Goal: Participate in discussion: Engage in conversation with other users on a specific topic

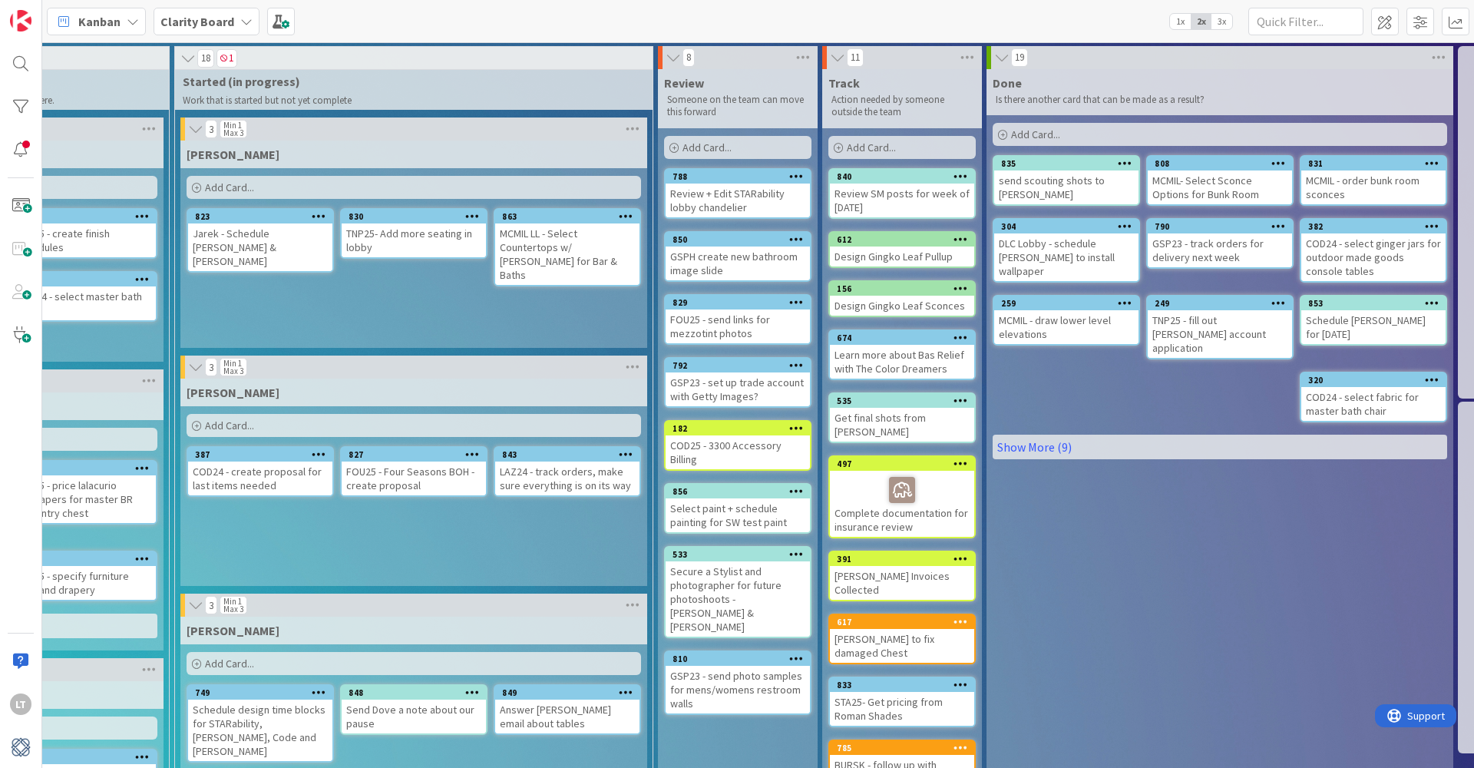
scroll to position [0, 1160]
click at [1050, 437] on link "Show More (9)" at bounding box center [1220, 447] width 455 height 25
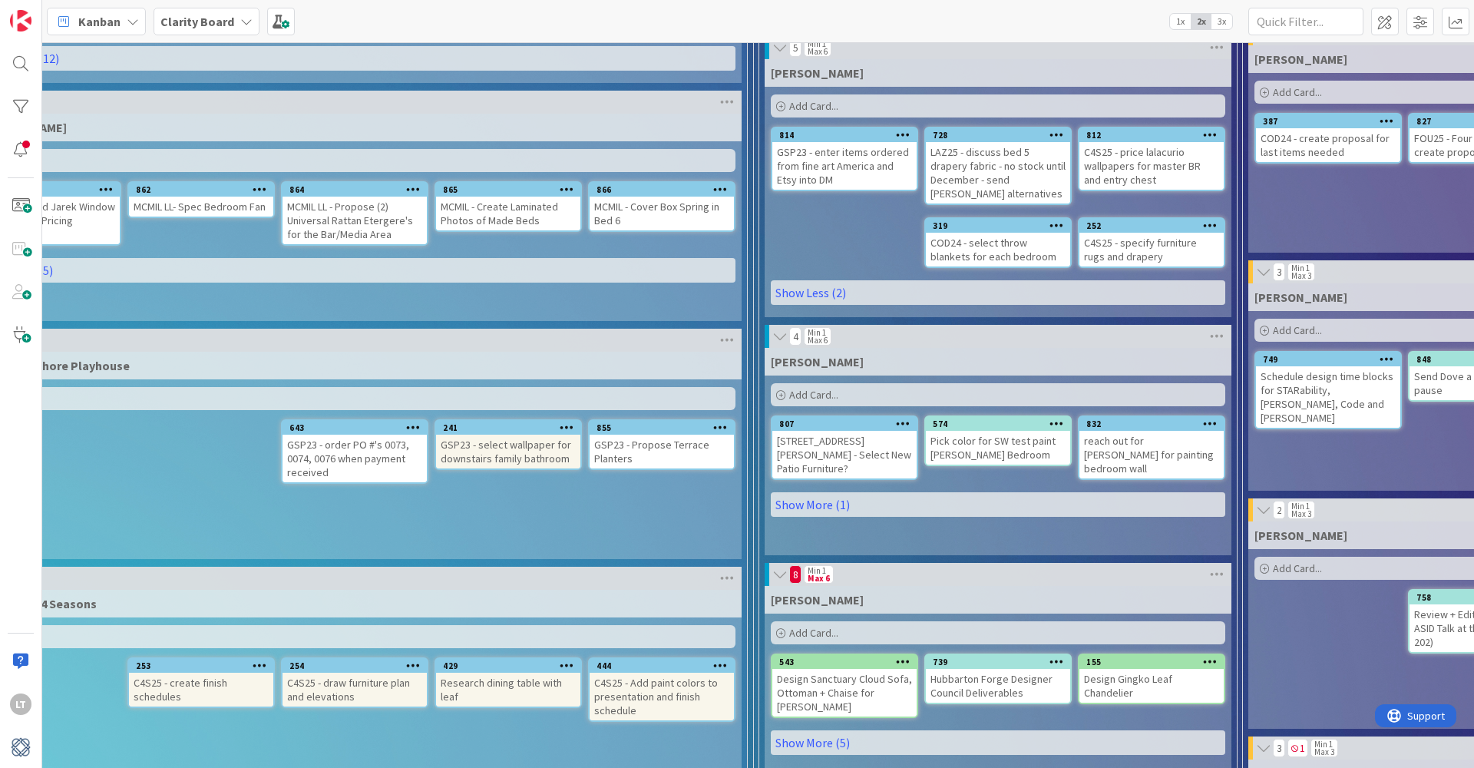
scroll to position [333, 91]
click at [1010, 227] on div "319" at bounding box center [1002, 225] width 137 height 11
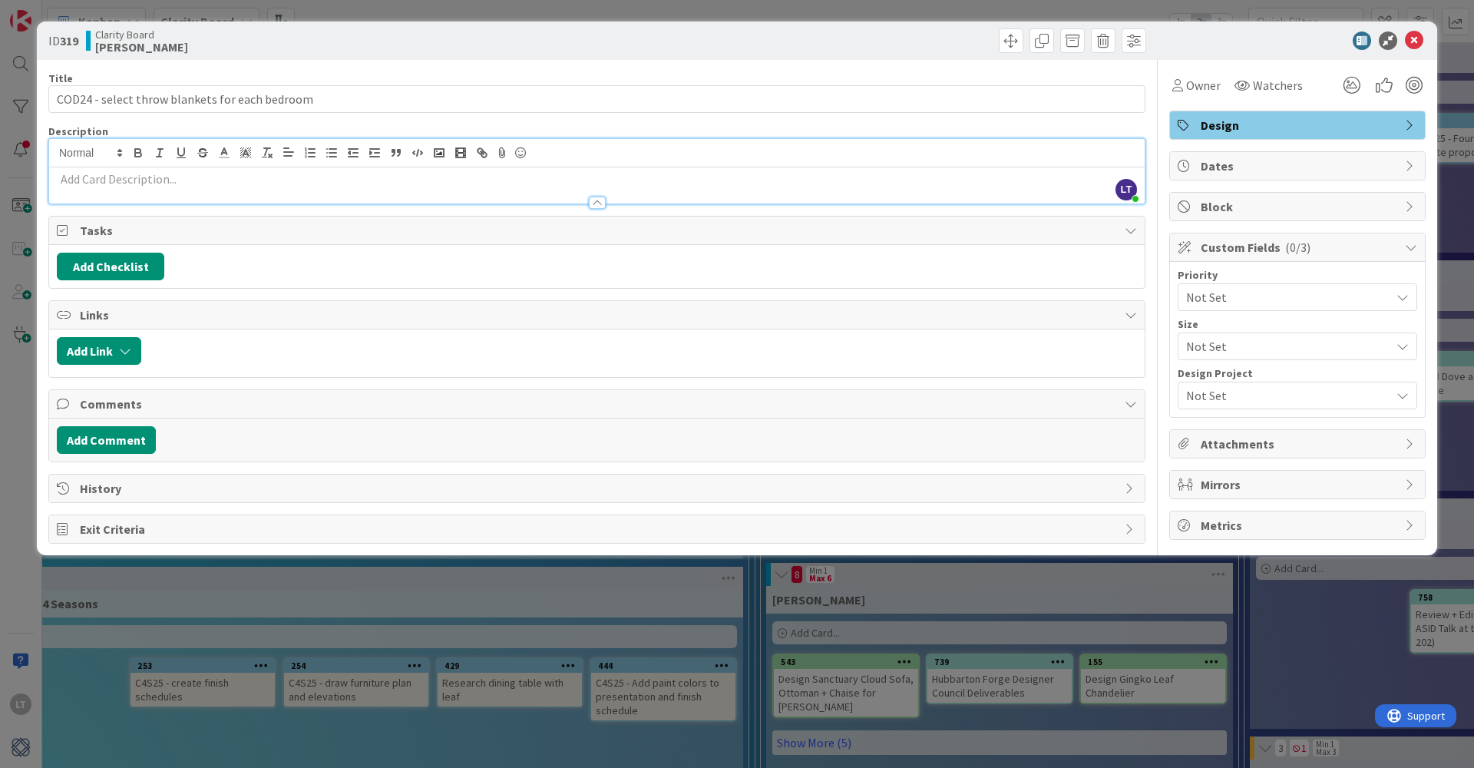
click at [143, 156] on div "LT [PERSON_NAME] just joined" at bounding box center [597, 171] width 1096 height 65
click at [113, 443] on button "Add Comment" at bounding box center [106, 440] width 99 height 28
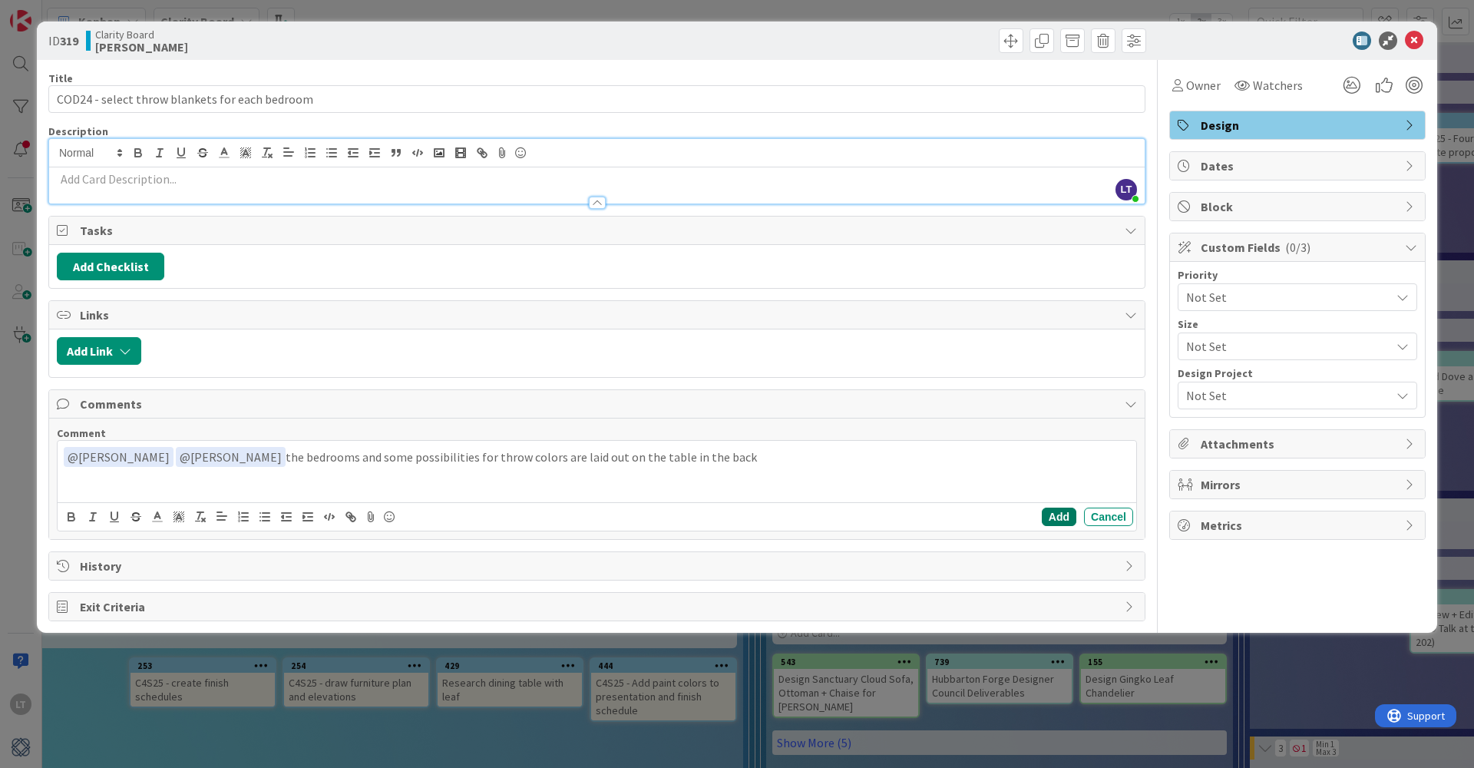
click at [1059, 518] on button "Add" at bounding box center [1059, 517] width 35 height 18
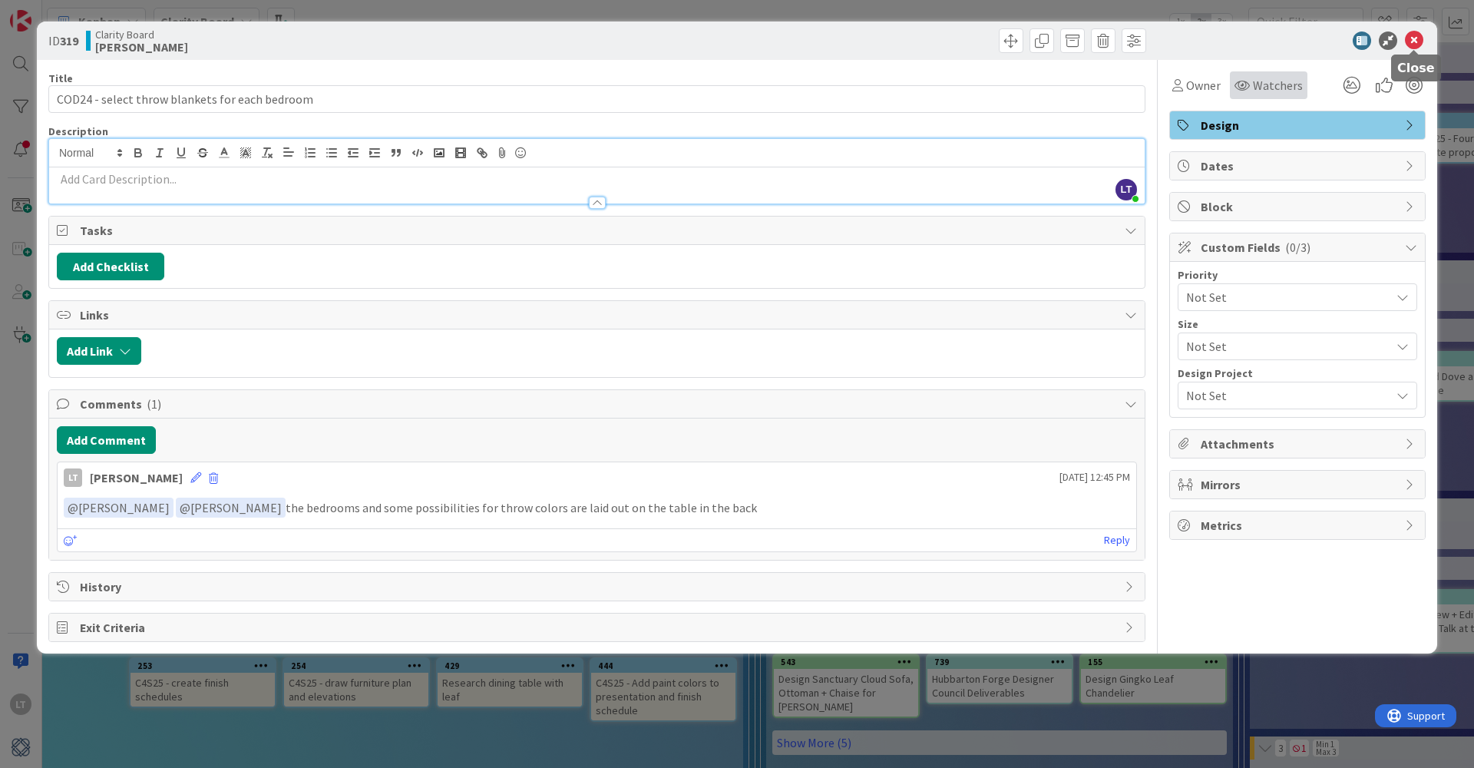
drag, startPoint x: 1418, startPoint y: 40, endPoint x: 1292, endPoint y: 91, distance: 136.5
click at [1418, 40] on icon at bounding box center [1414, 40] width 18 height 18
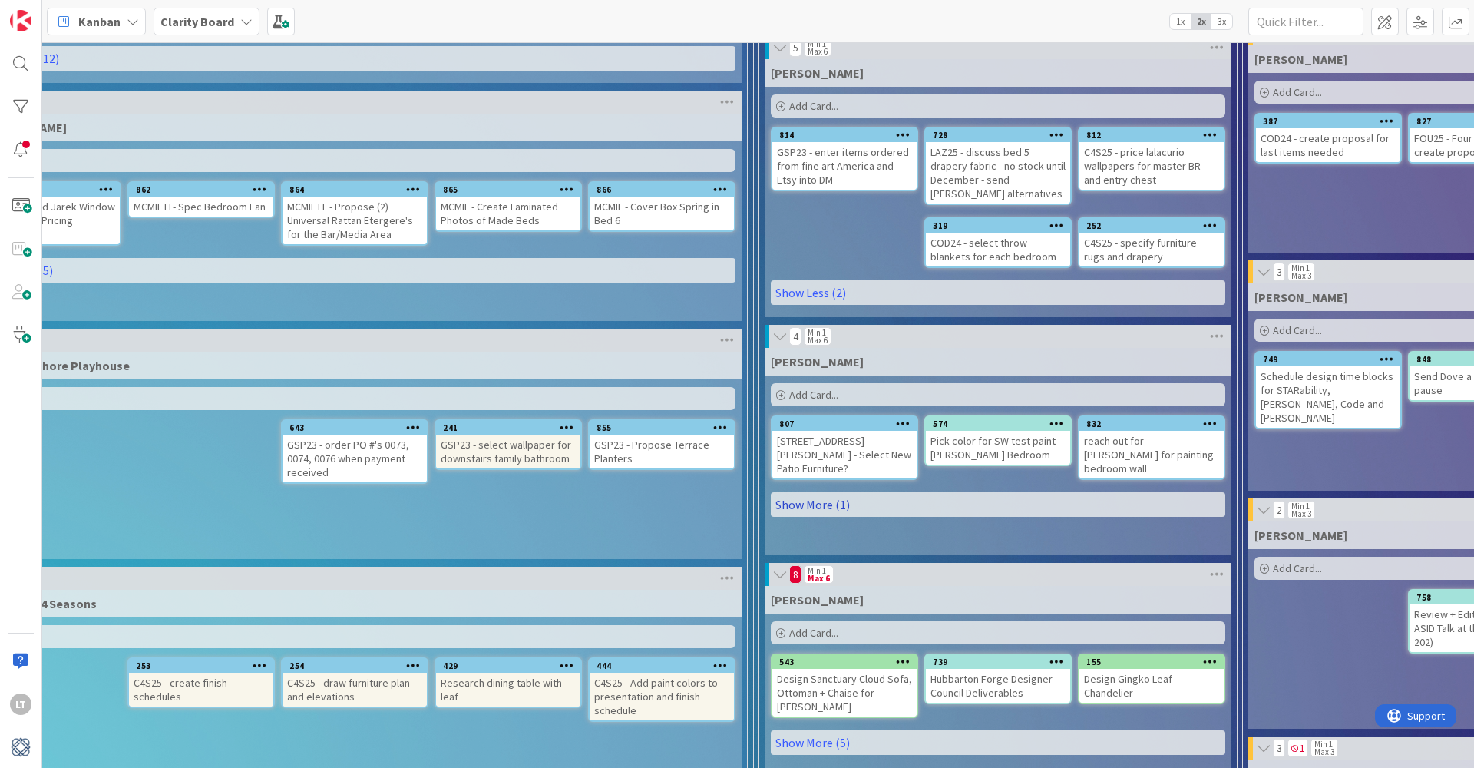
click at [815, 492] on link "Show More (1)" at bounding box center [998, 504] width 455 height 25
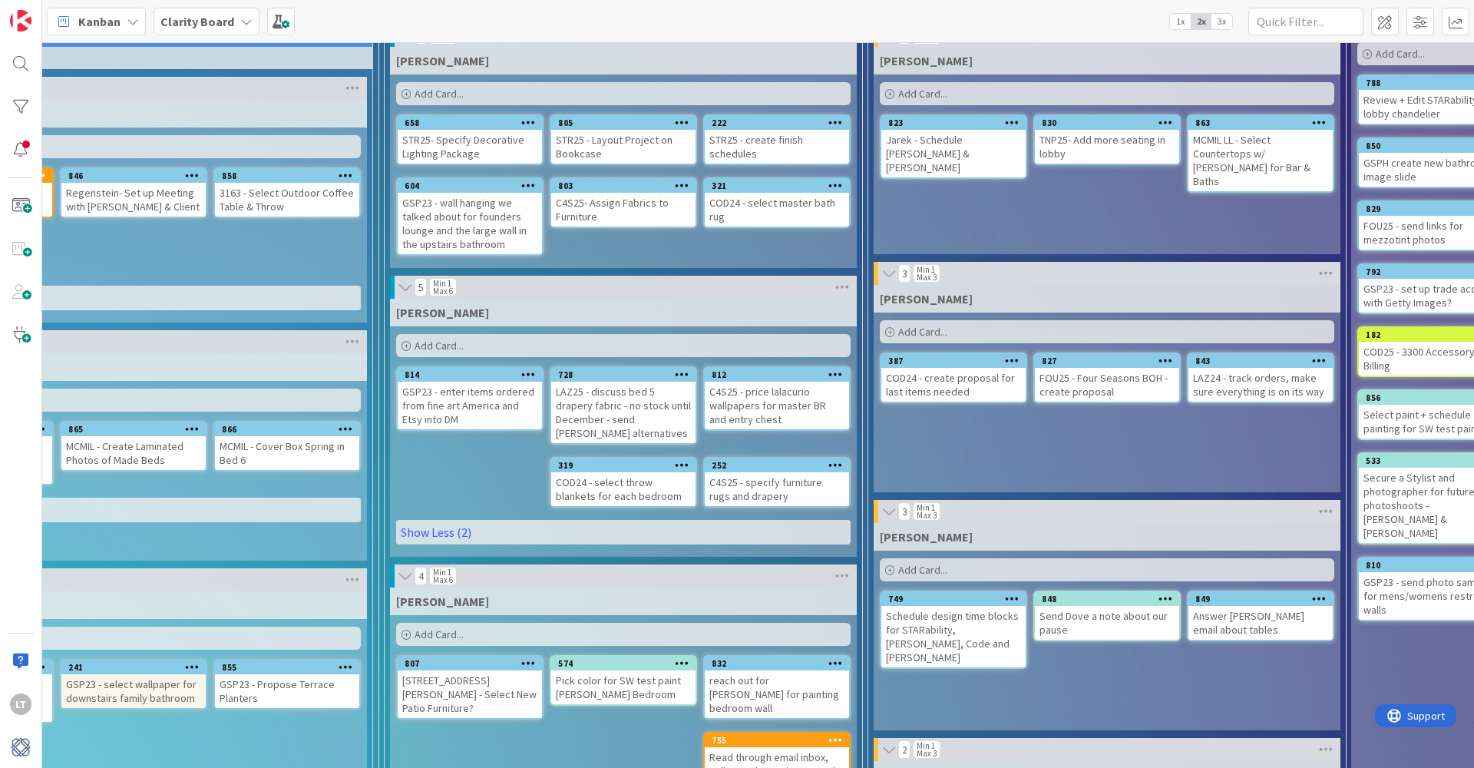
scroll to position [94, 468]
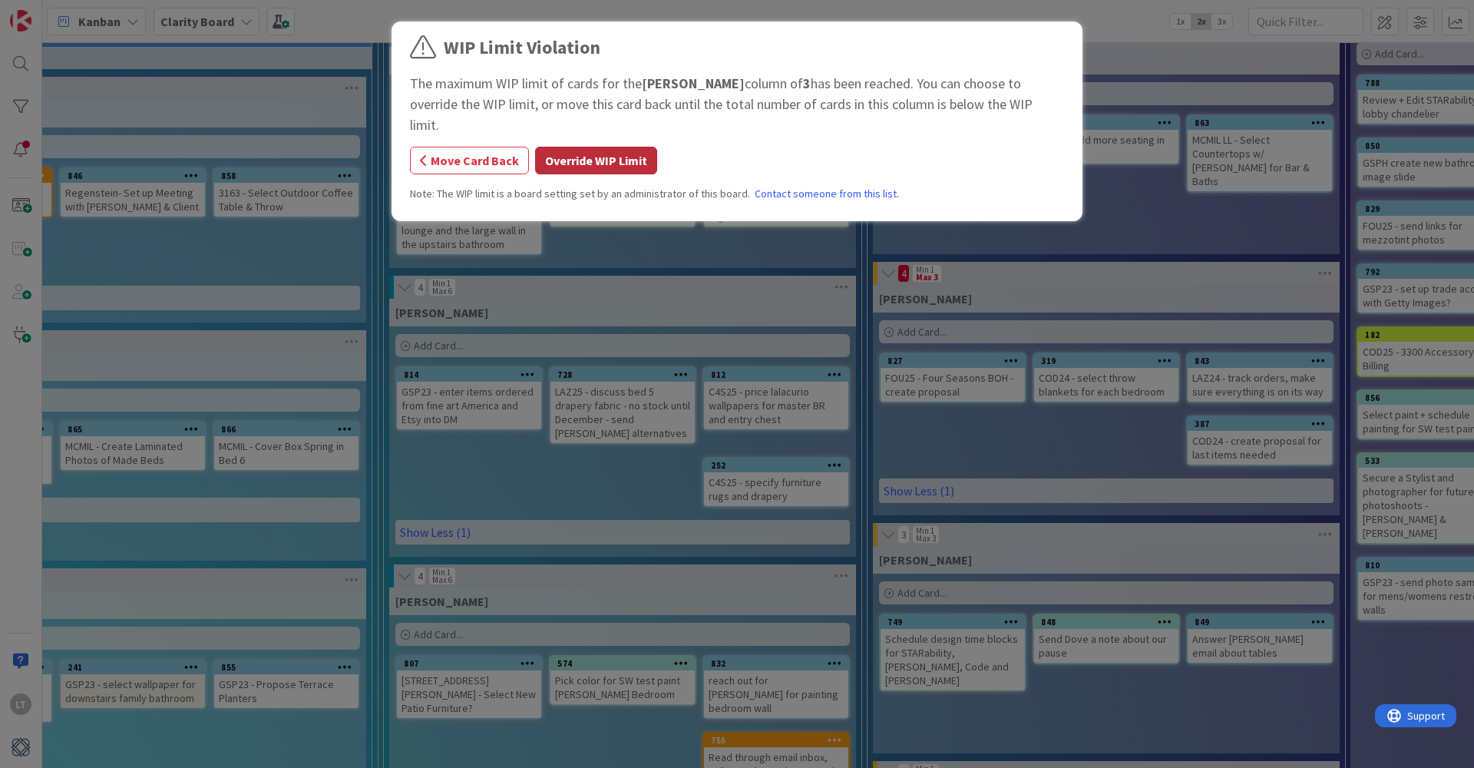
click at [576, 147] on button "Override WIP Limit" at bounding box center [596, 161] width 122 height 28
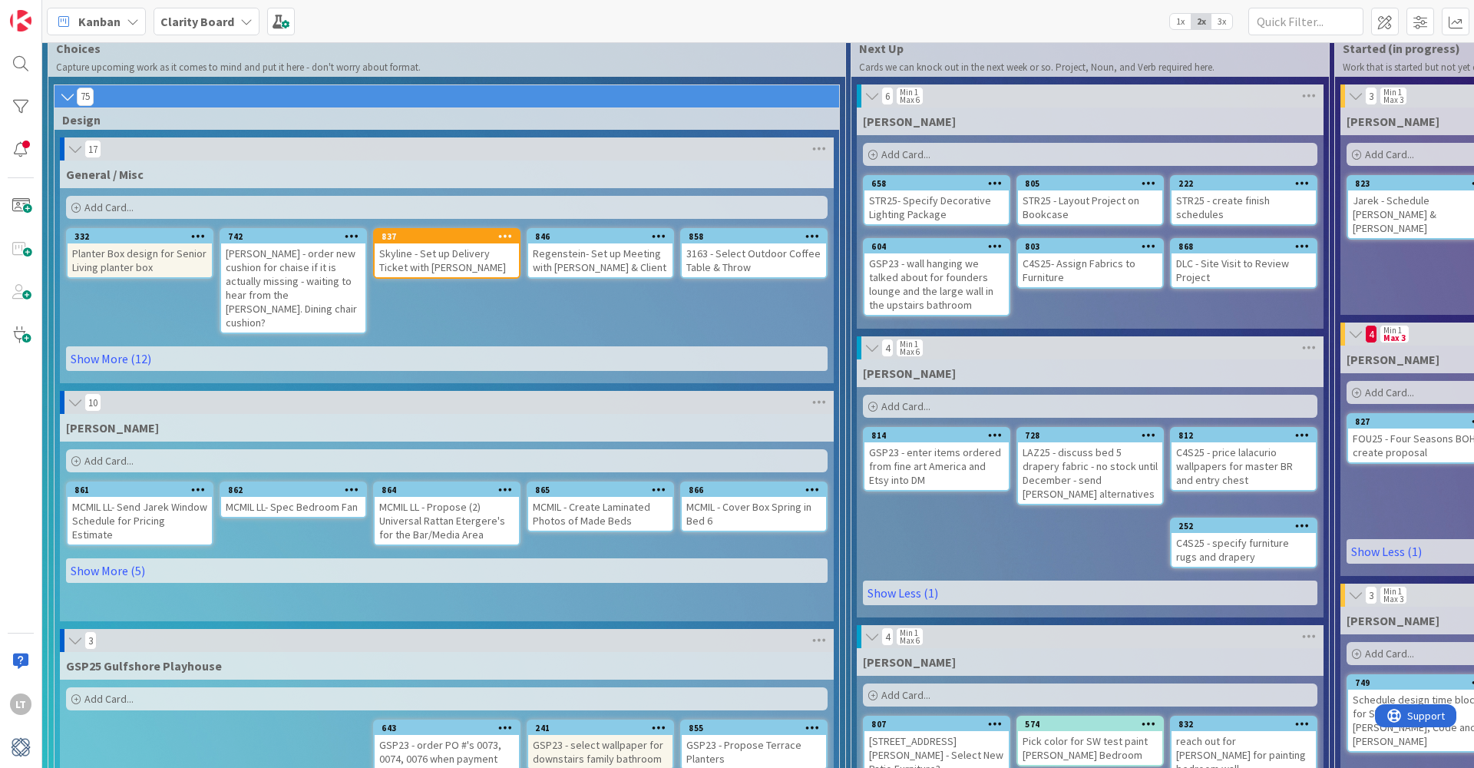
scroll to position [33, 0]
click at [119, 558] on link "Show More (5)" at bounding box center [447, 570] width 762 height 25
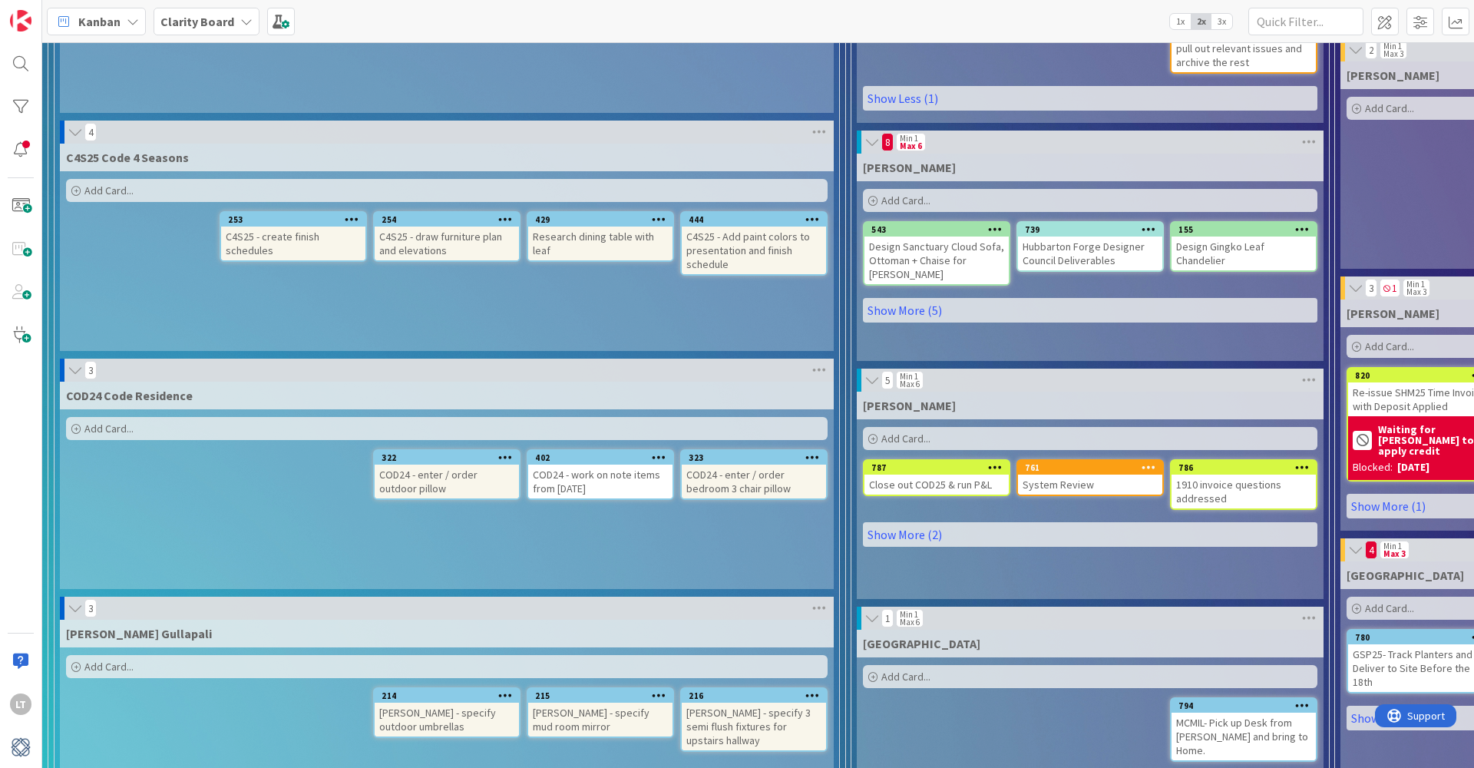
scroll to position [817, 0]
click at [458, 465] on div "COD24 - enter / order outdoor pillow" at bounding box center [447, 481] width 144 height 34
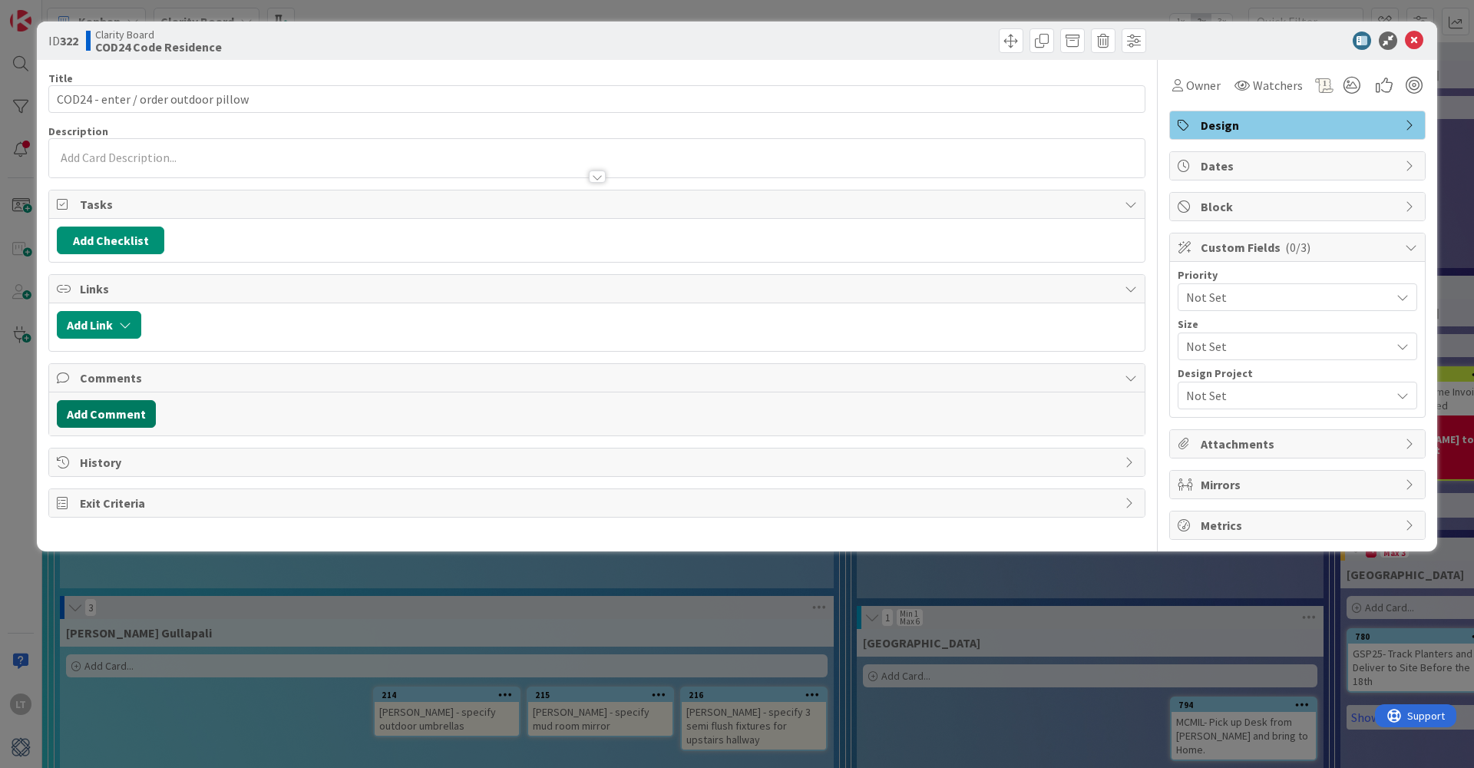
click at [107, 409] on button "Add Comment" at bounding box center [106, 414] width 99 height 28
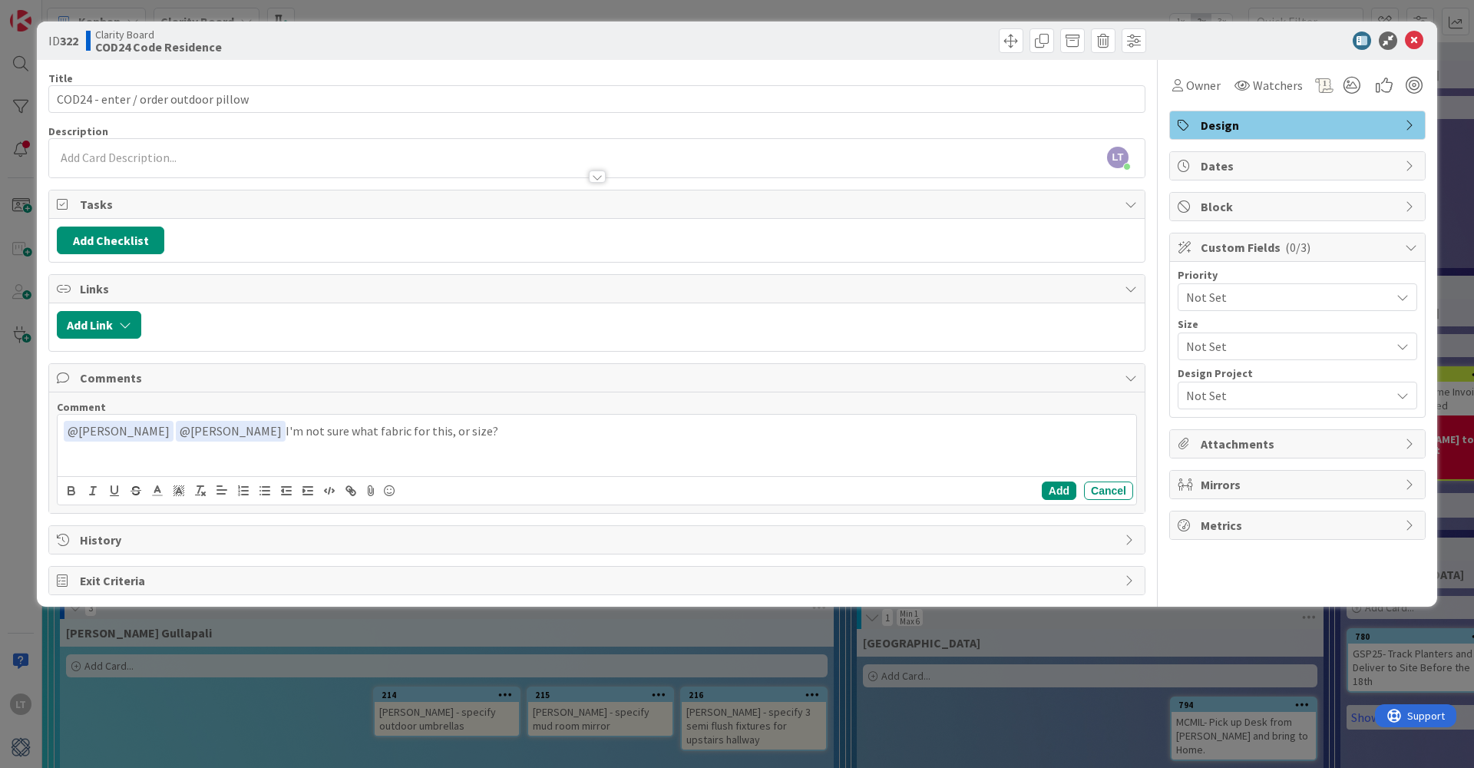
drag, startPoint x: 1051, startPoint y: 495, endPoint x: 1056, endPoint y: 482, distance: 13.1
click at [1051, 495] on button "Add" at bounding box center [1059, 490] width 35 height 18
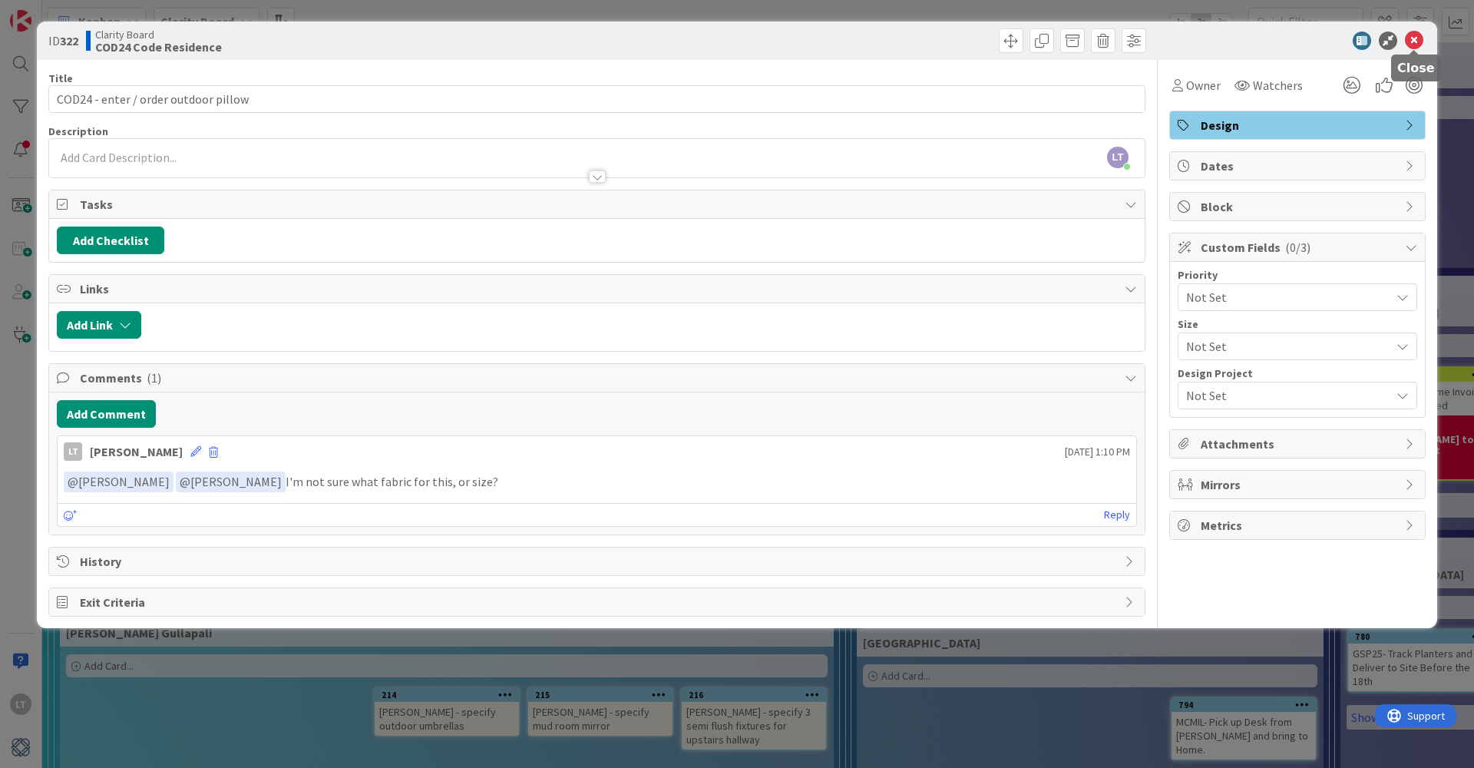
click at [1410, 38] on icon at bounding box center [1414, 40] width 18 height 18
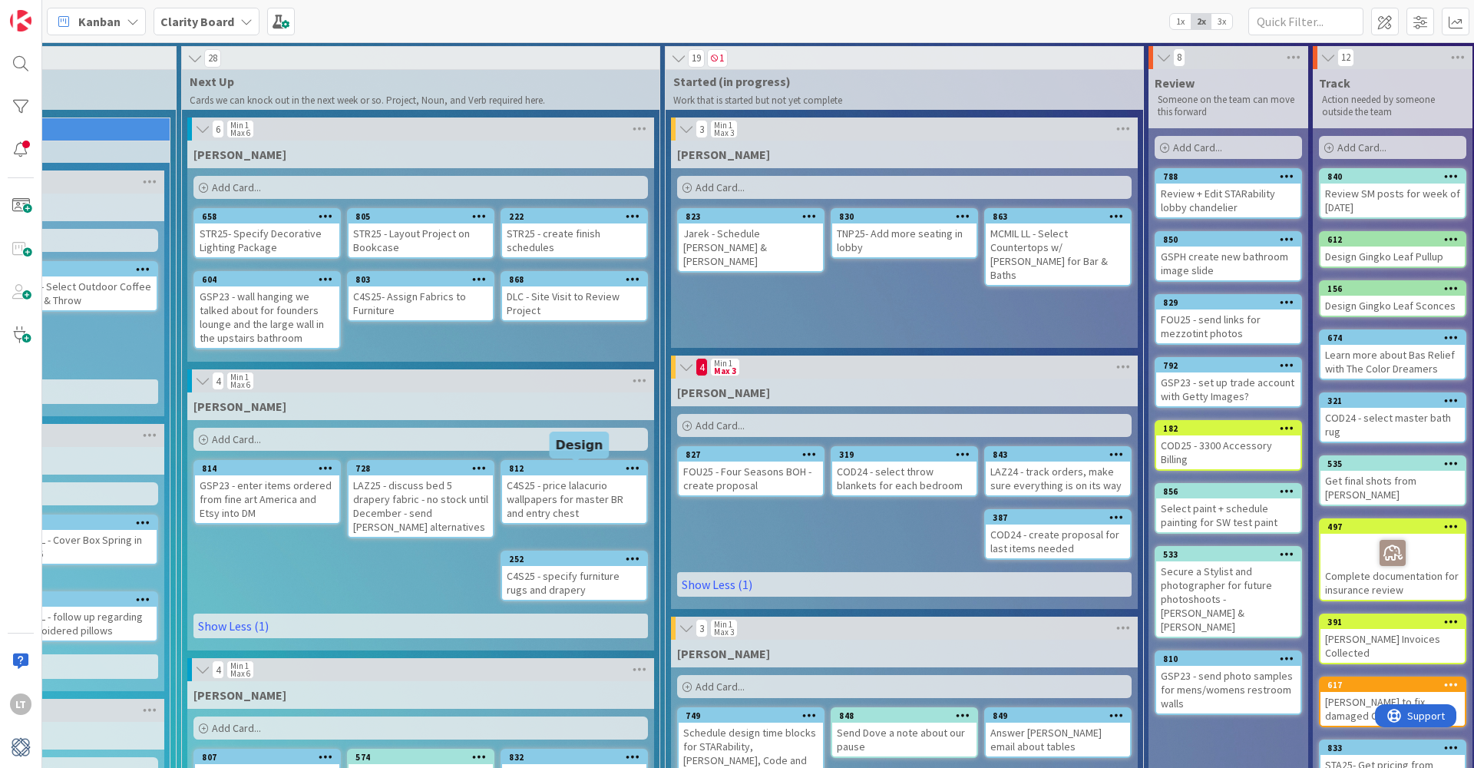
scroll to position [0, 667]
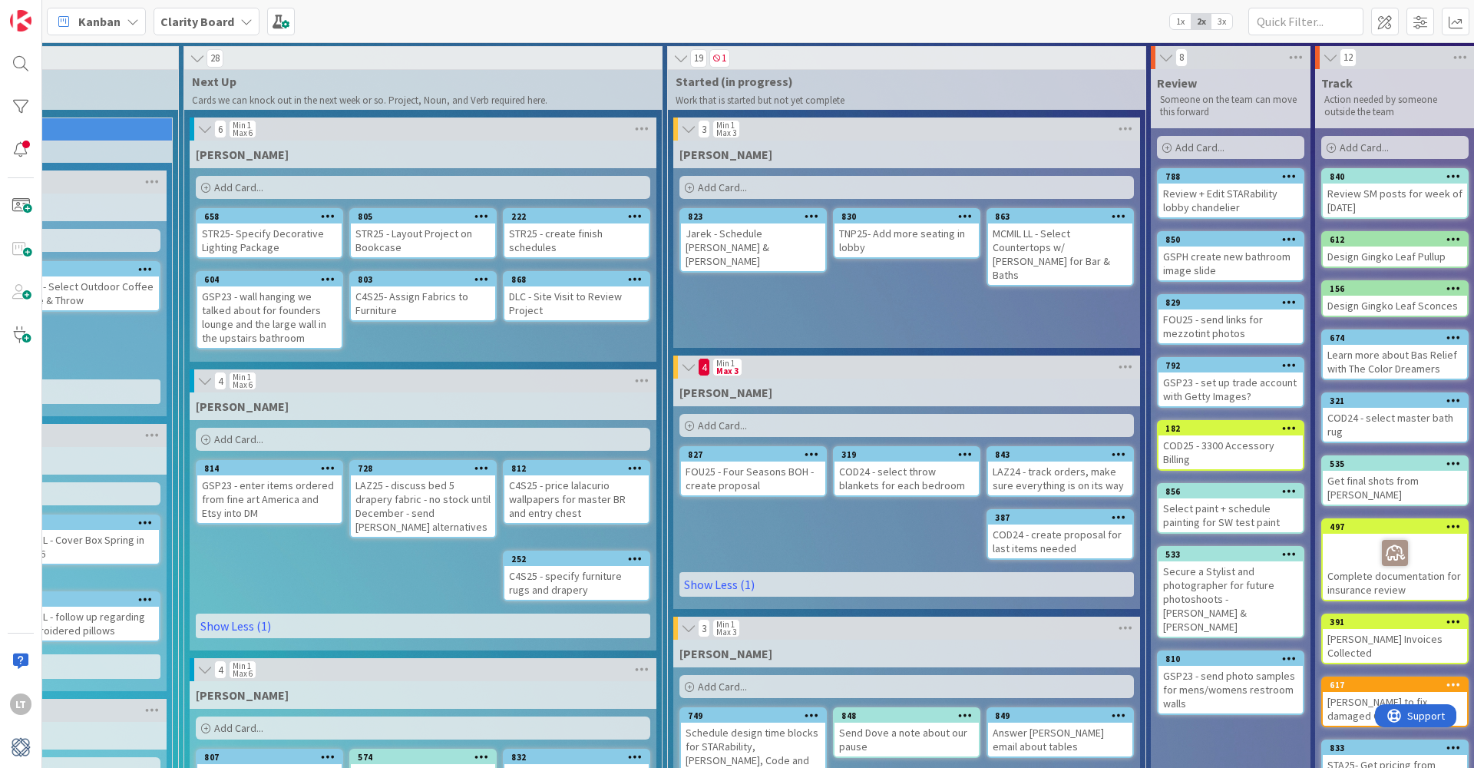
click at [931, 471] on div "COD24 - select throw blankets for each bedroom" at bounding box center [907, 478] width 144 height 34
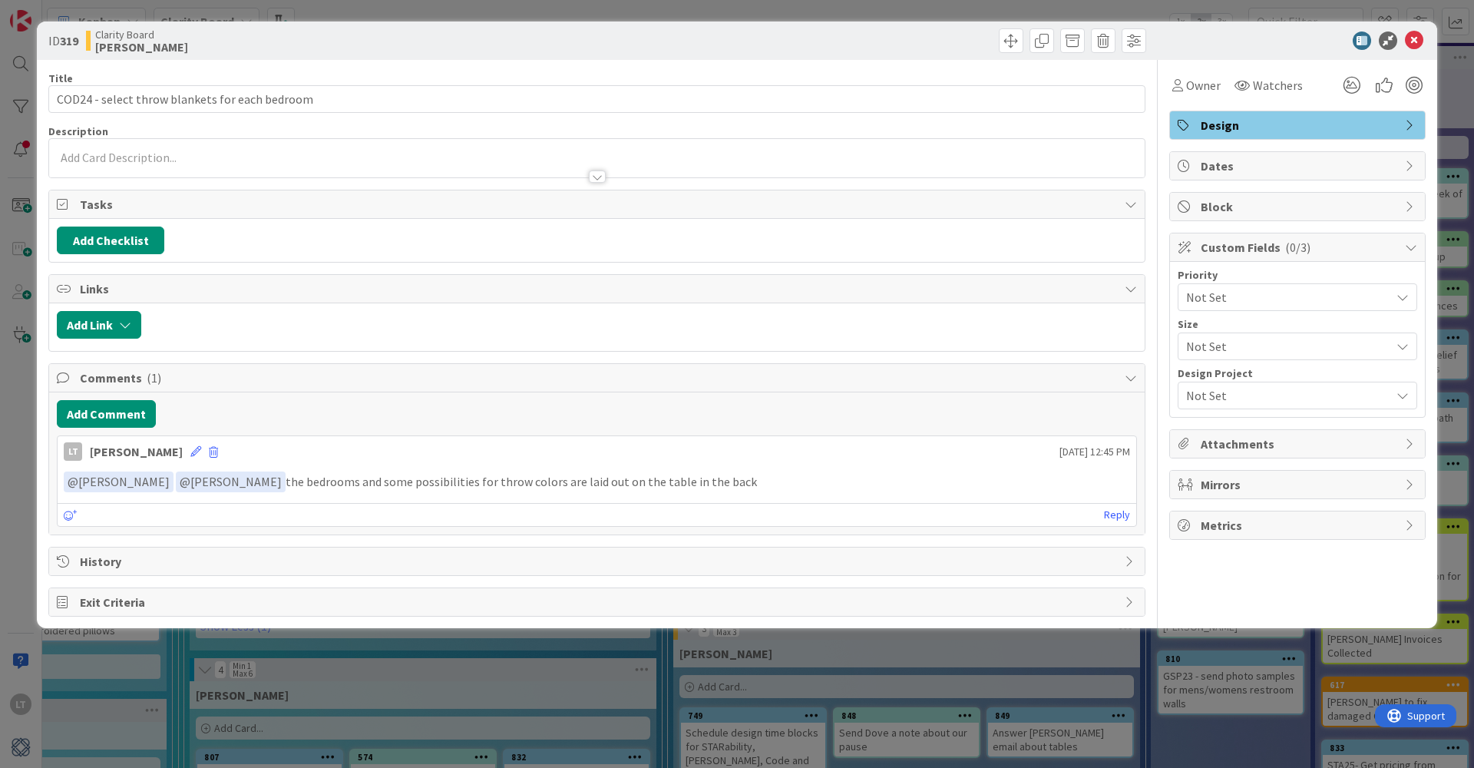
click at [705, 481] on p "﻿ @ [PERSON_NAME] ﻿ ﻿ @ [PERSON_NAME] ﻿ the bedrooms and some possibilities for…" at bounding box center [597, 481] width 1067 height 21
click at [688, 485] on p "﻿ @ [PERSON_NAME] ﻿ ﻿ @ [PERSON_NAME] ﻿ the bedrooms and some possibilities for…" at bounding box center [597, 481] width 1067 height 21
click at [80, 413] on button "Add Comment" at bounding box center [106, 414] width 99 height 28
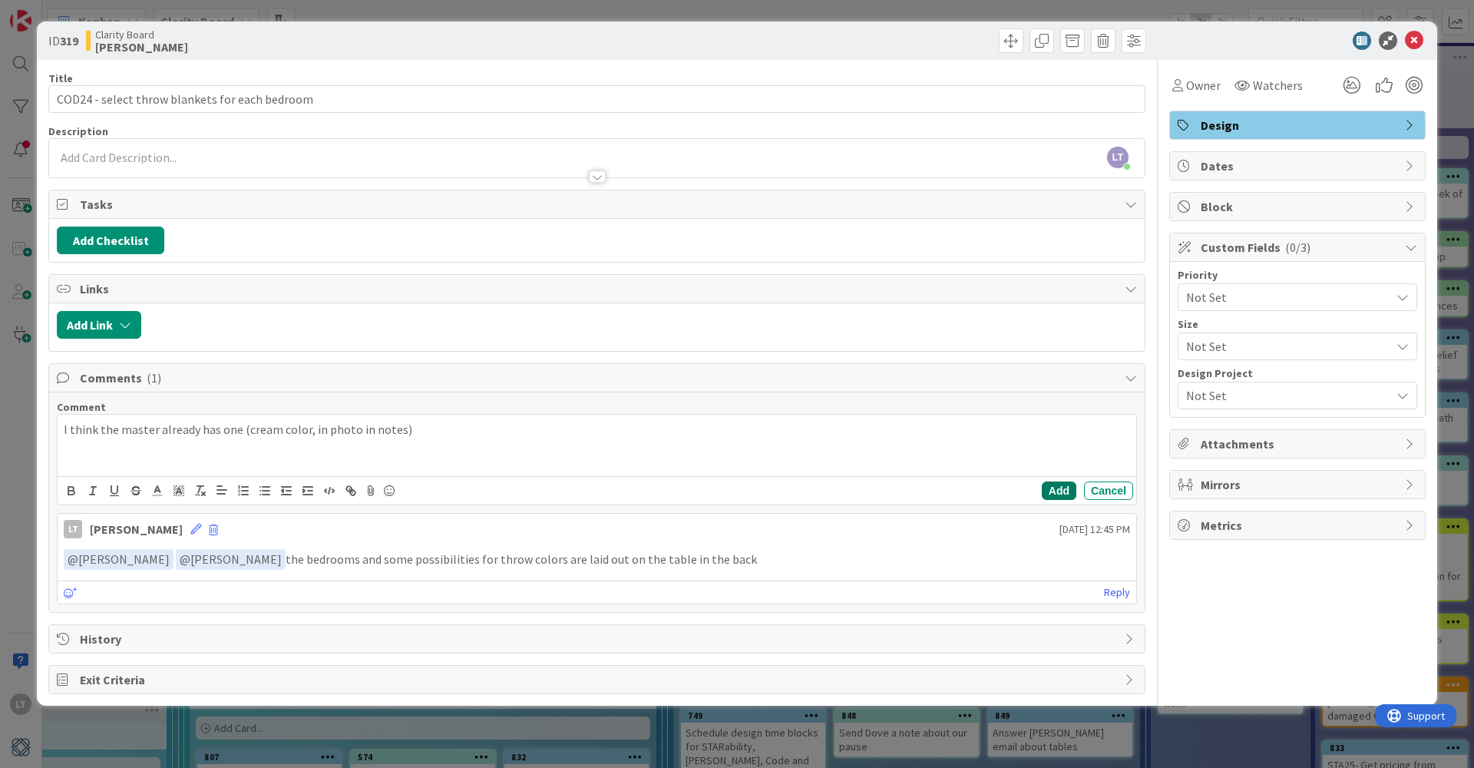
click at [1054, 491] on button "Add" at bounding box center [1059, 490] width 35 height 18
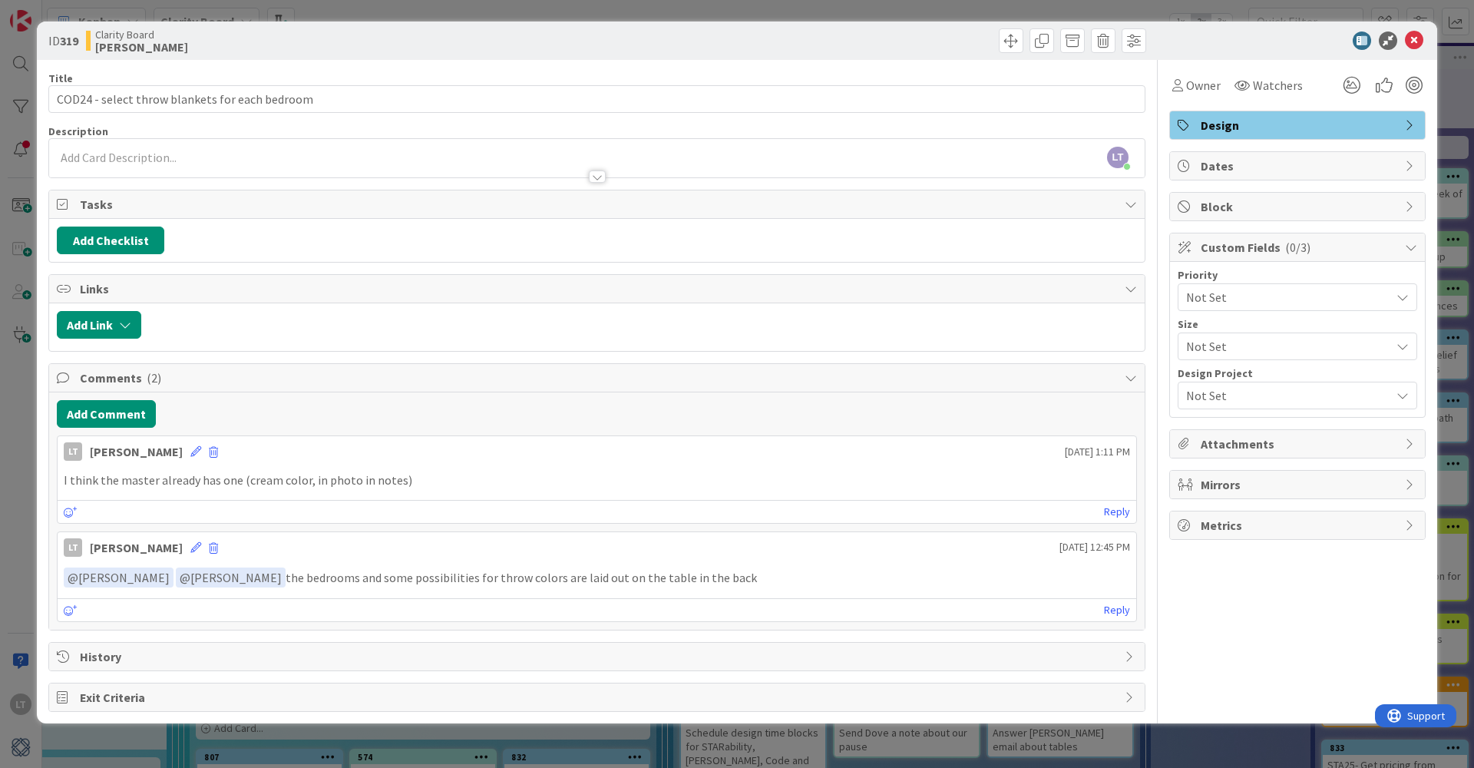
click at [418, 485] on p "I think the master already has one (cream color, in photo in notes)" at bounding box center [597, 480] width 1067 height 18
click at [402, 476] on p "I think the master already has one (cream color, in photo in notes)" at bounding box center [597, 480] width 1067 height 18
click at [190, 452] on icon at bounding box center [195, 451] width 11 height 11
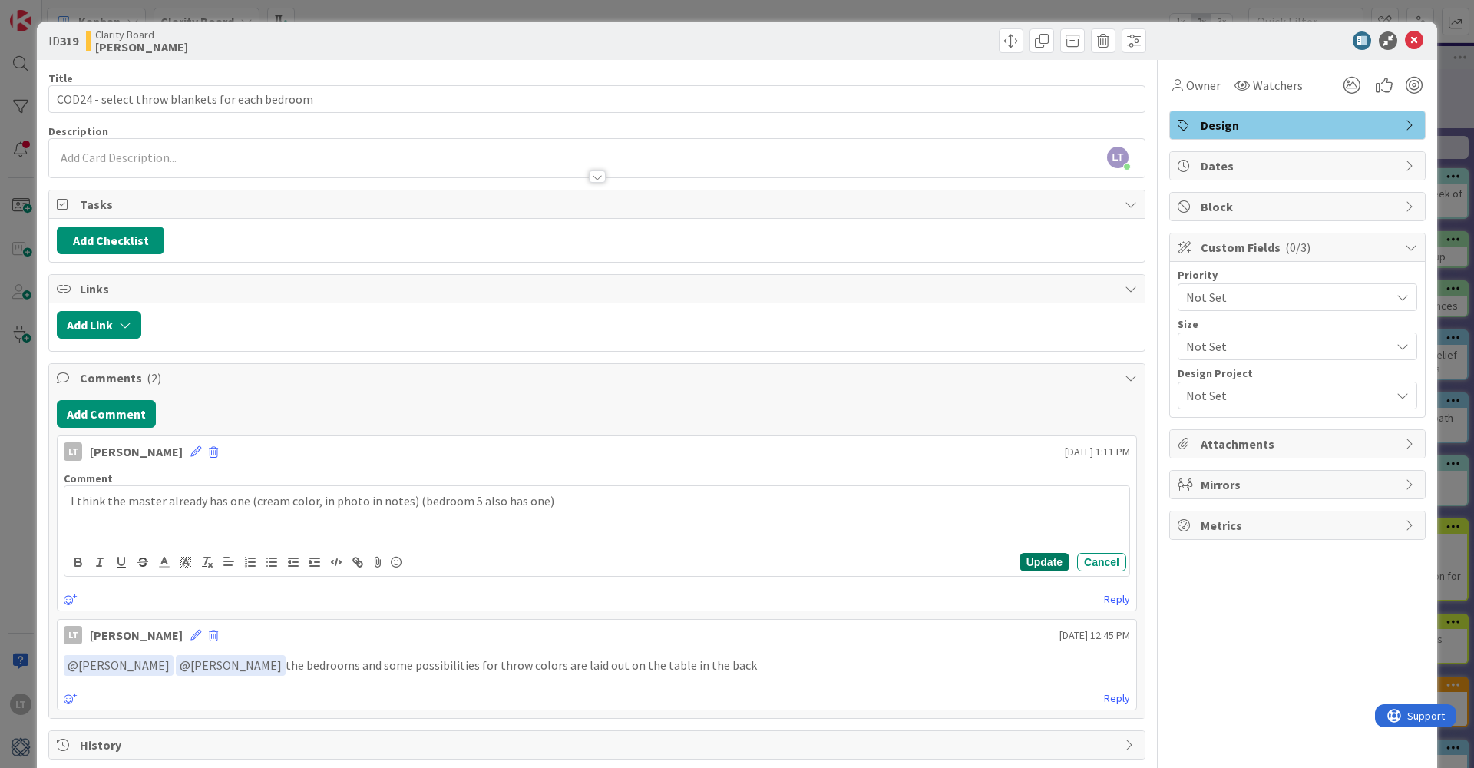
click at [1043, 561] on button "Update" at bounding box center [1045, 562] width 50 height 18
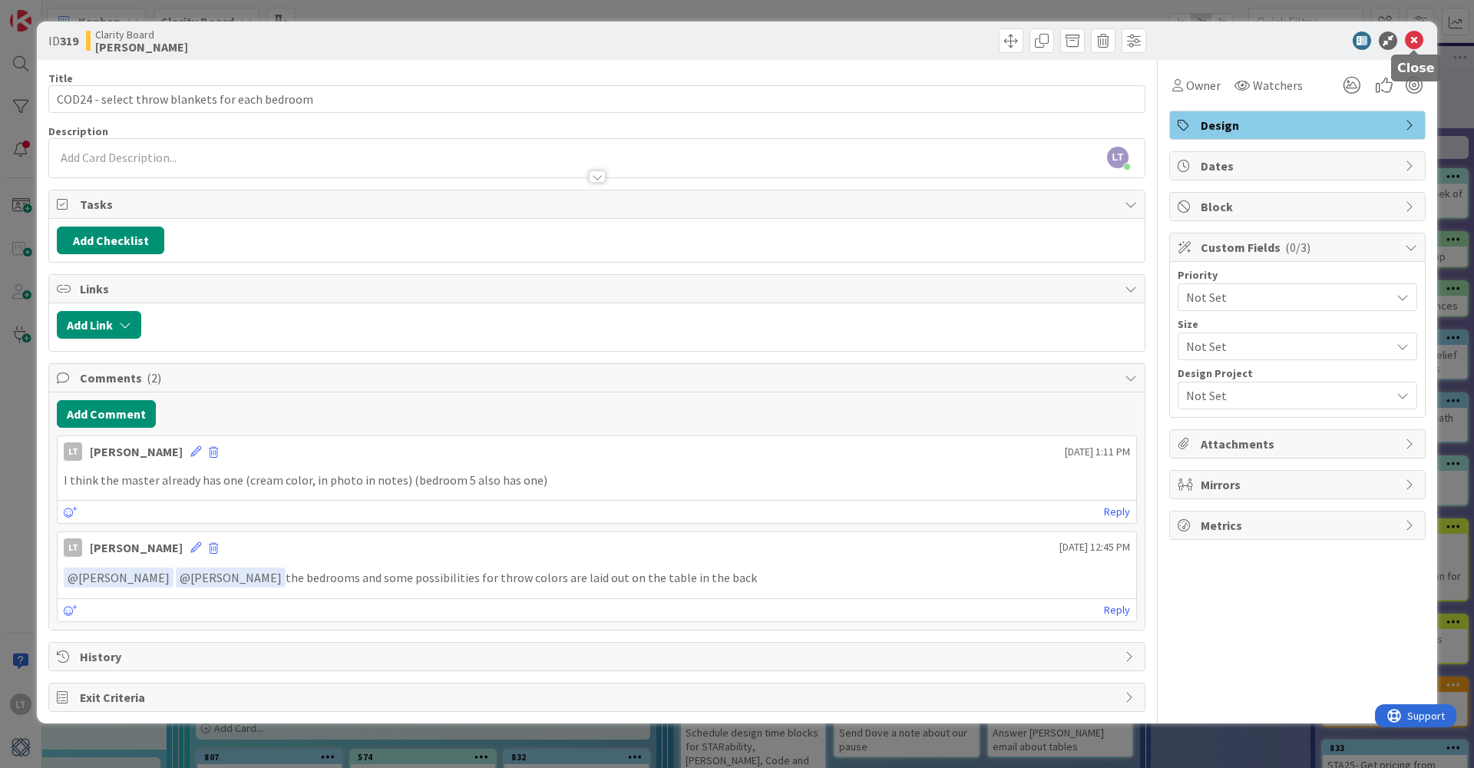
click at [1413, 38] on icon at bounding box center [1414, 40] width 18 height 18
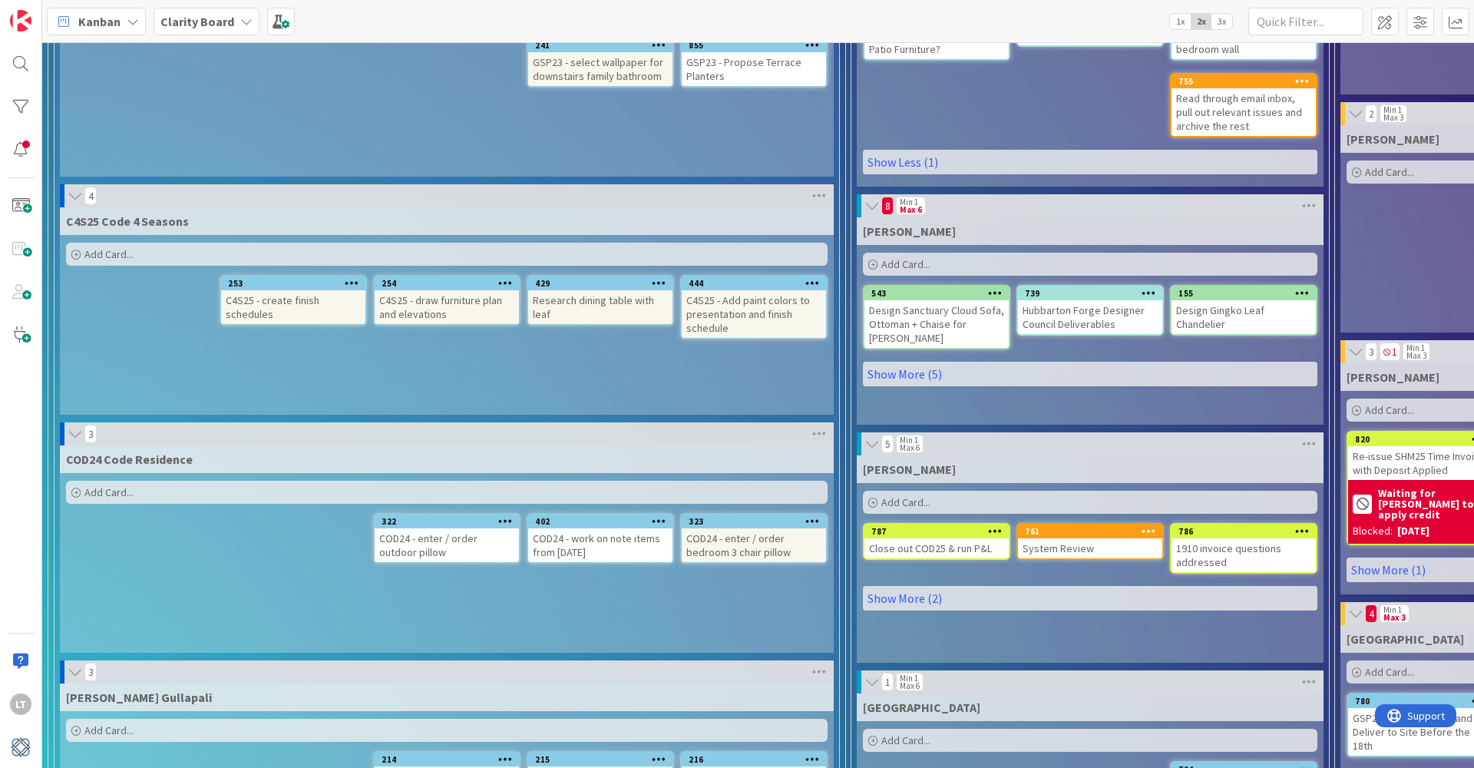
scroll to position [753, 1]
click at [729, 528] on div "COD24 - enter / order bedroom 3 chair pillow" at bounding box center [753, 545] width 144 height 34
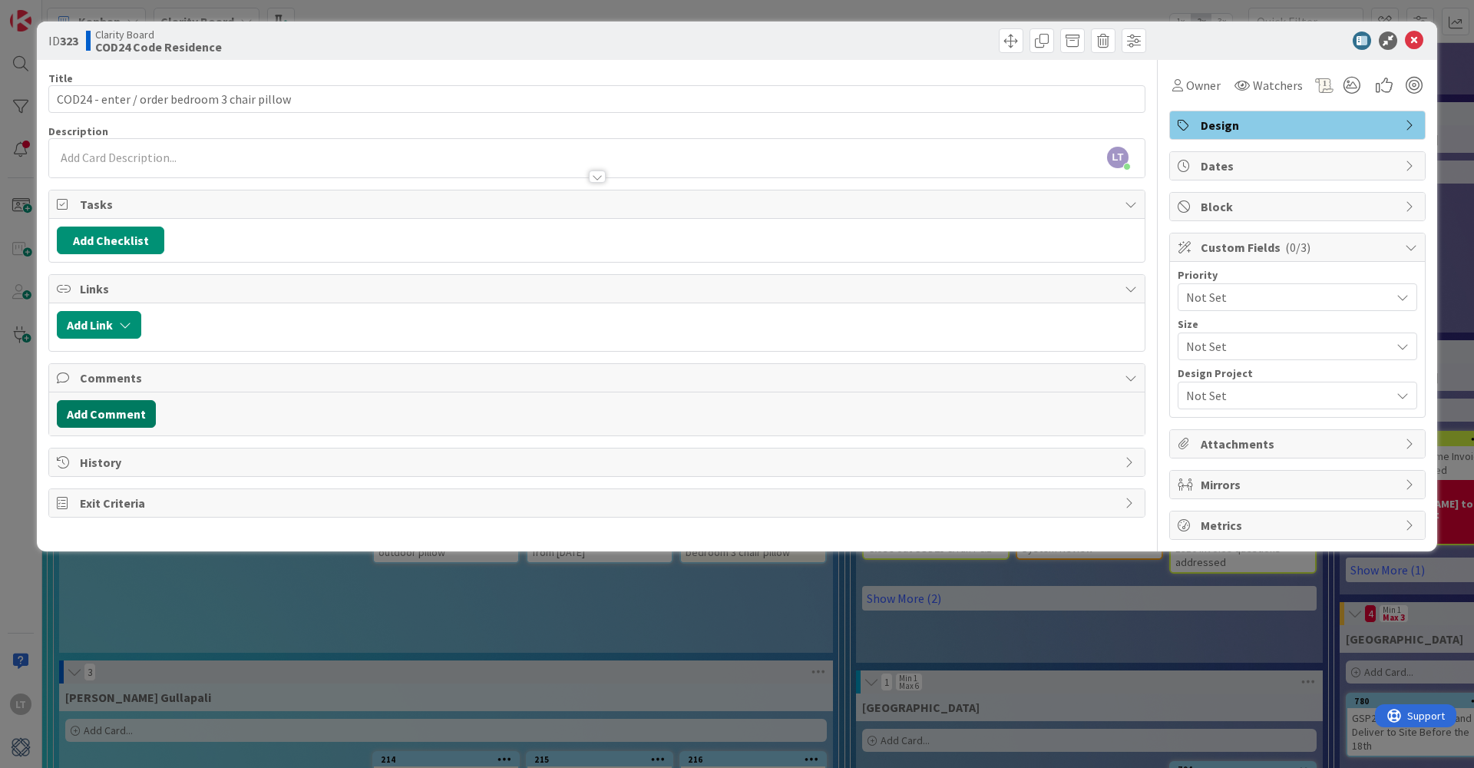
click at [108, 415] on button "Add Comment" at bounding box center [106, 414] width 99 height 28
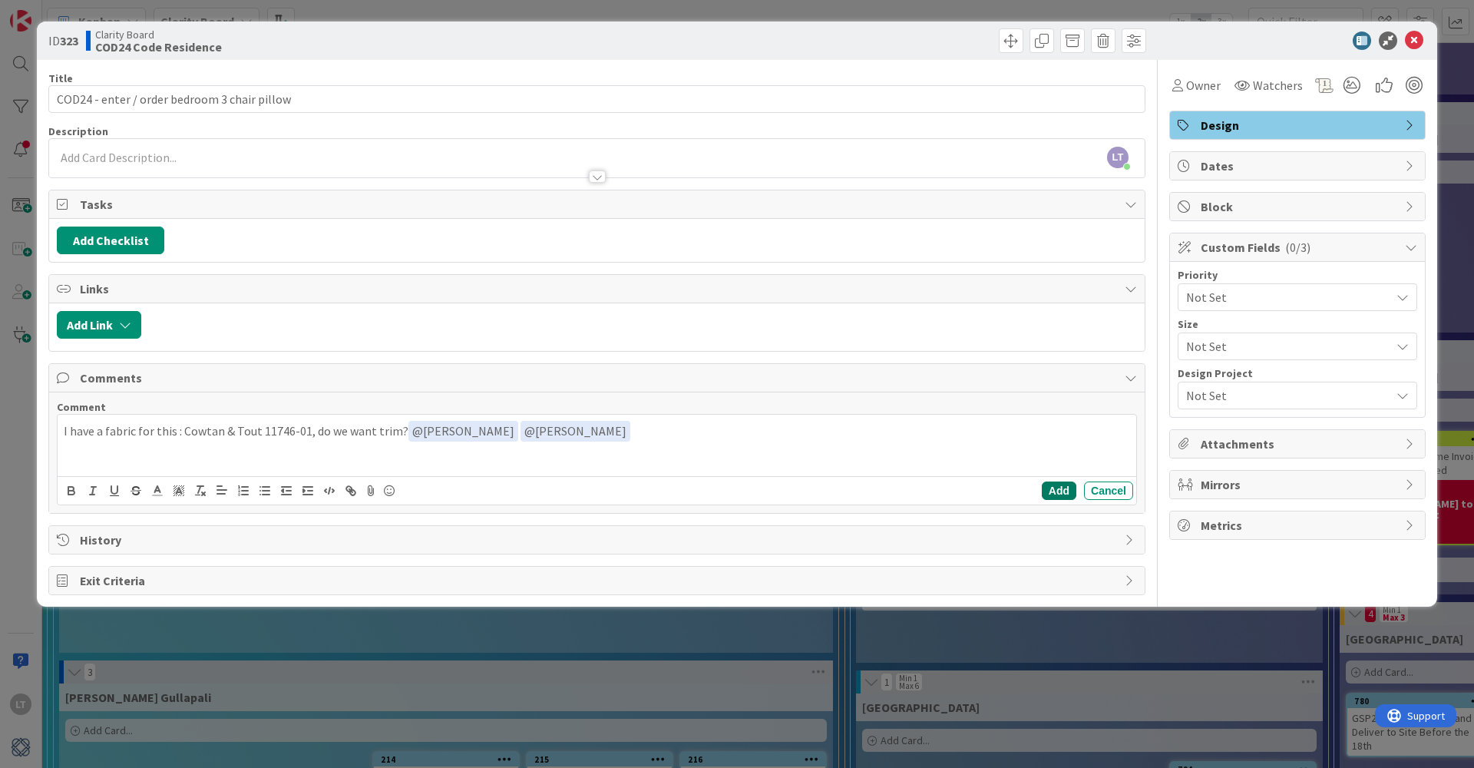
click at [1059, 488] on button "Add" at bounding box center [1059, 490] width 35 height 18
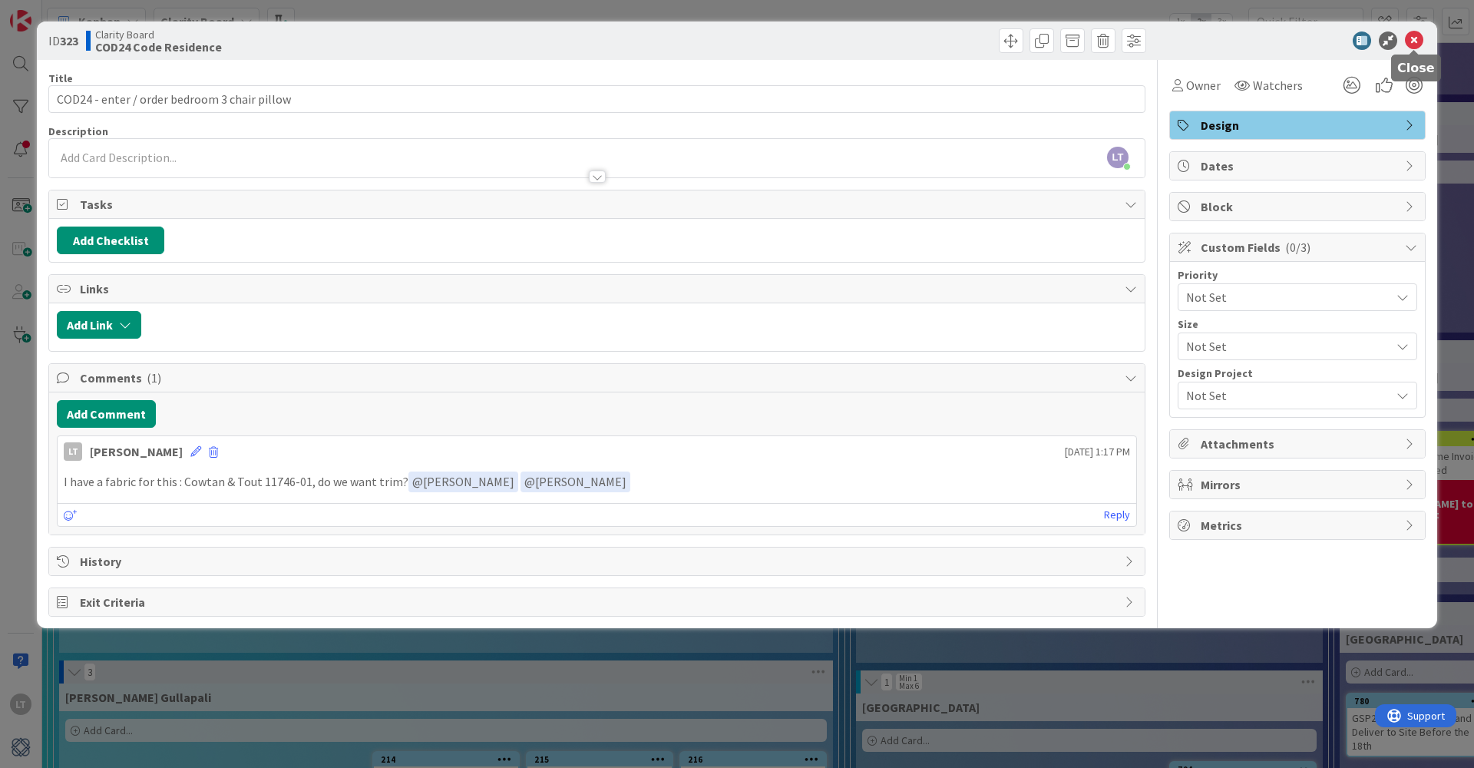
click at [1411, 38] on icon at bounding box center [1414, 40] width 18 height 18
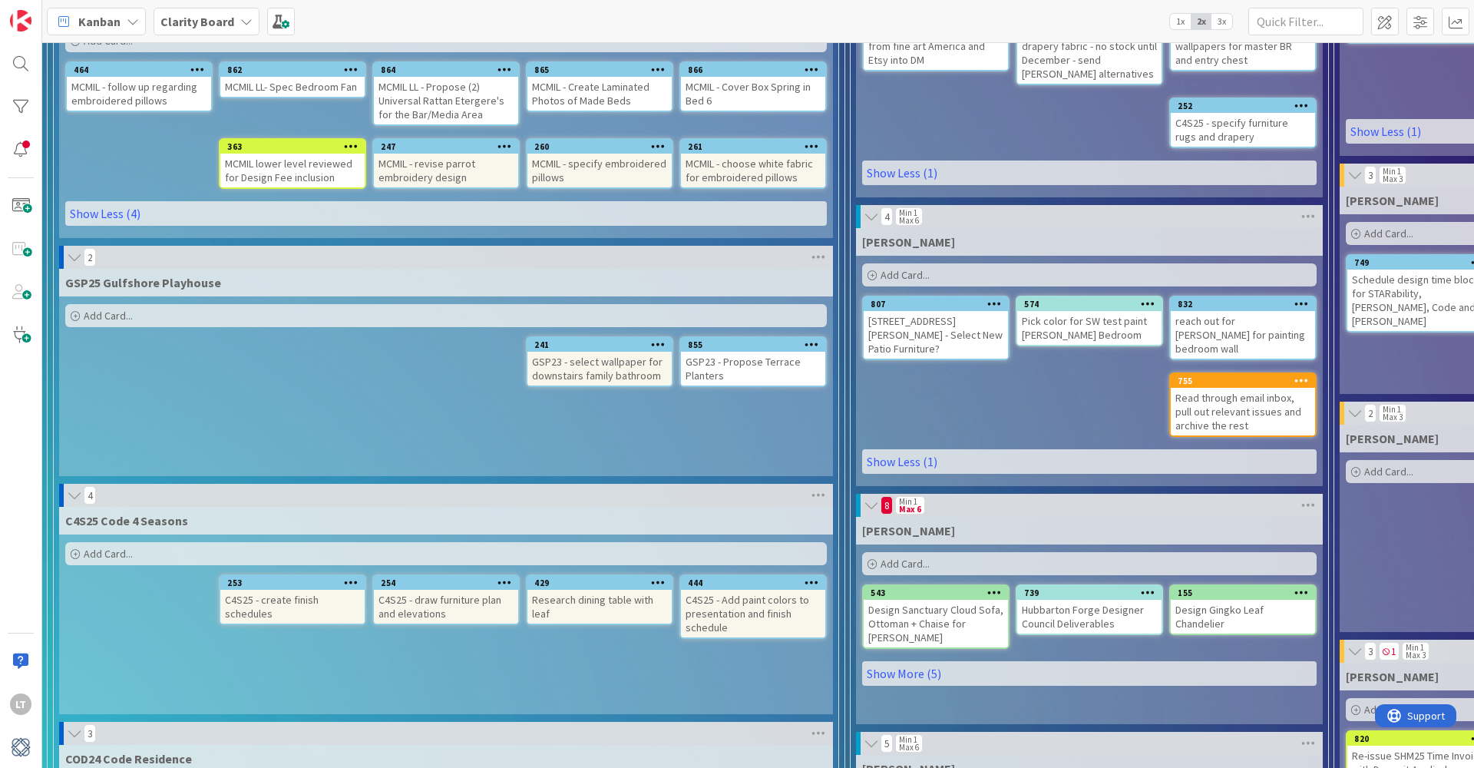
scroll to position [451, 1]
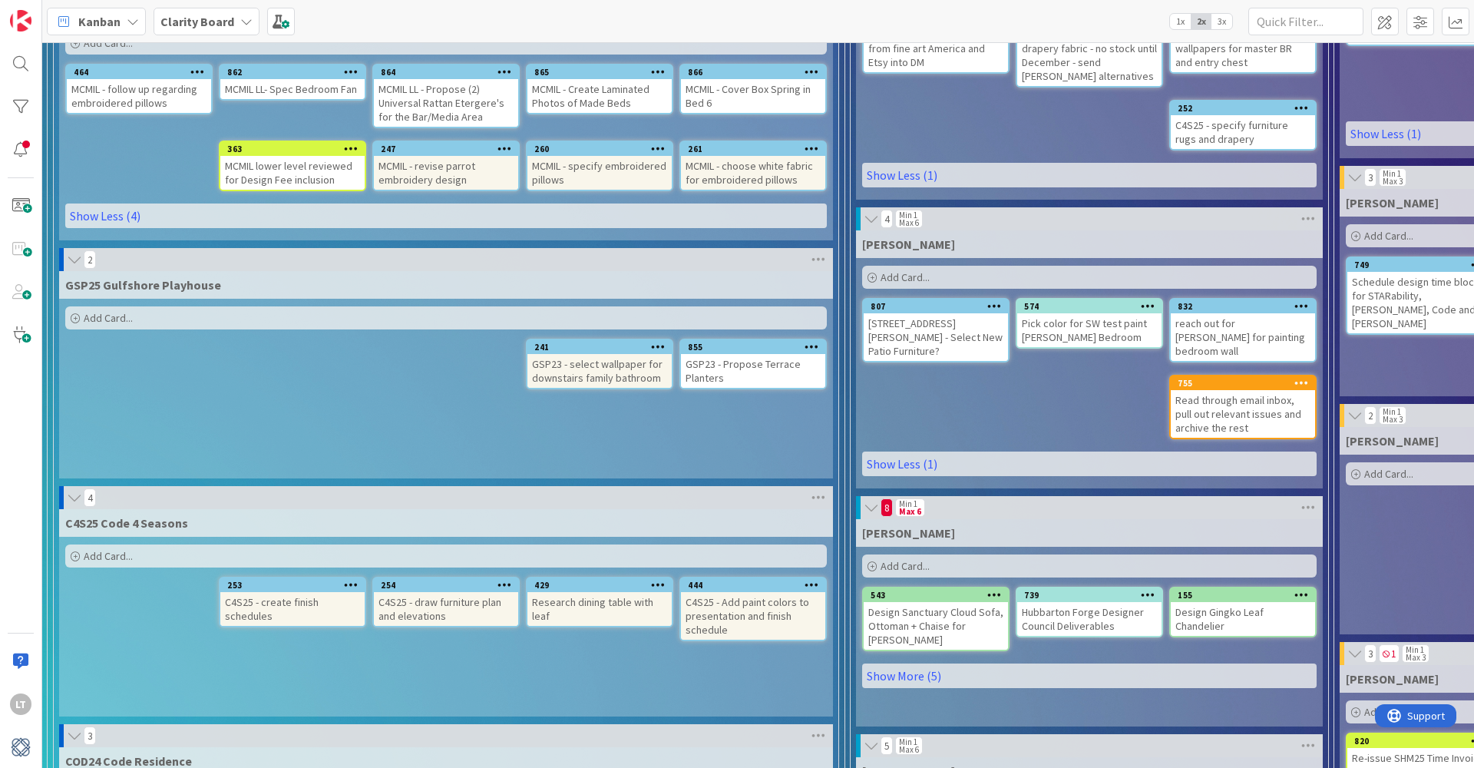
click at [755, 340] on div "855" at bounding box center [753, 347] width 144 height 14
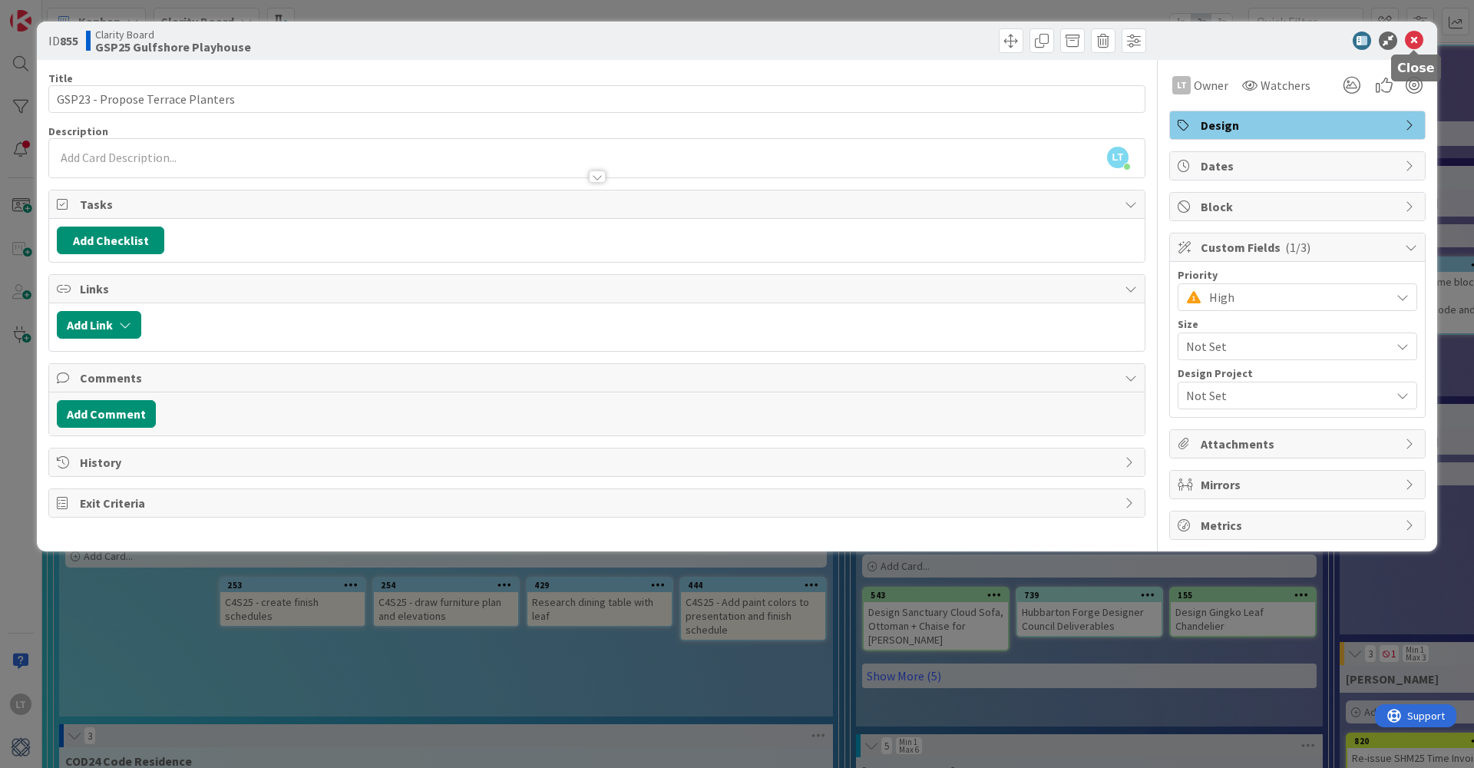
click at [1408, 38] on icon at bounding box center [1414, 40] width 18 height 18
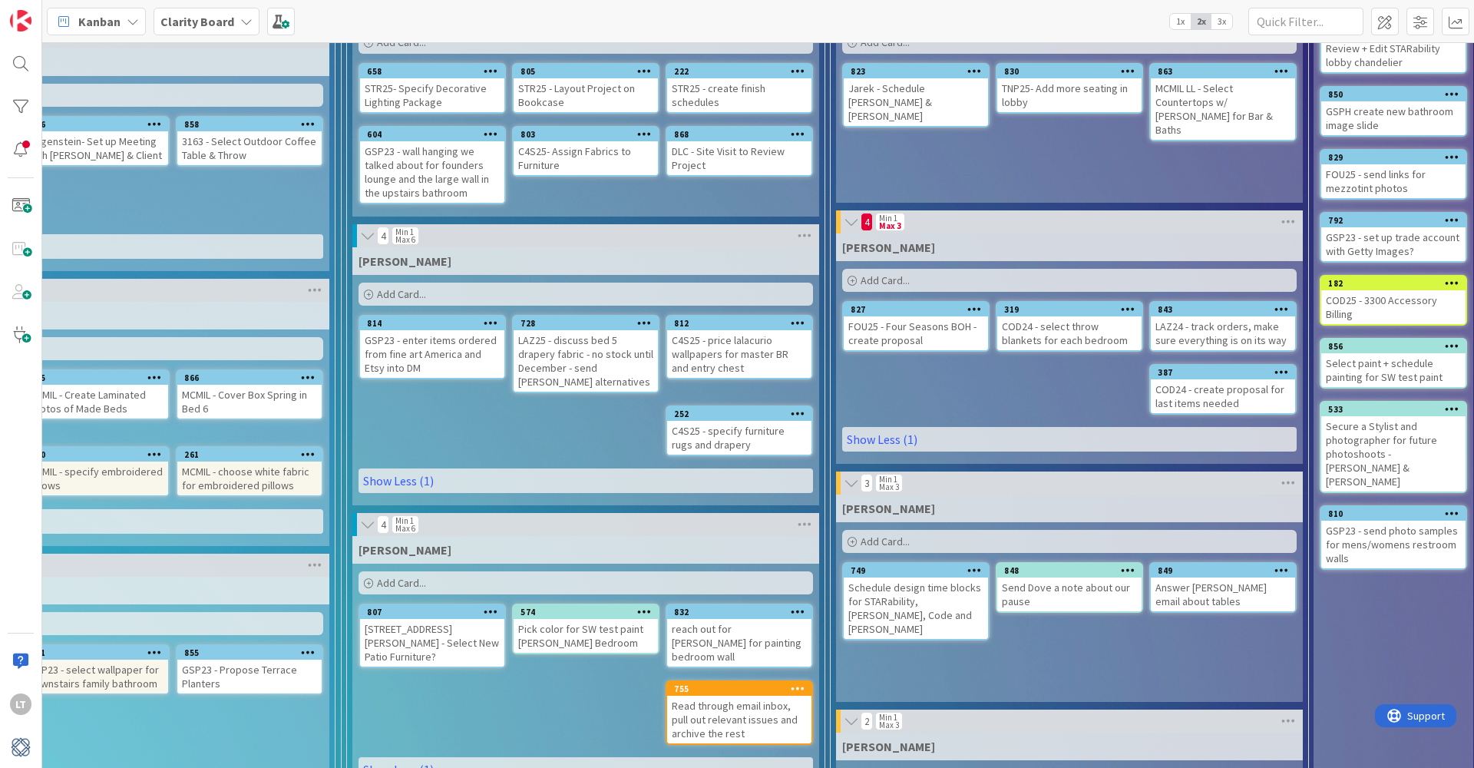
scroll to position [0, 504]
